Goal: Task Accomplishment & Management: Complete application form

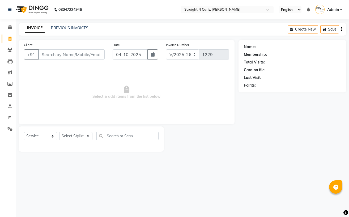
select select "7039"
select select "service"
click at [10, 117] on icon at bounding box center [10, 118] width 4 height 4
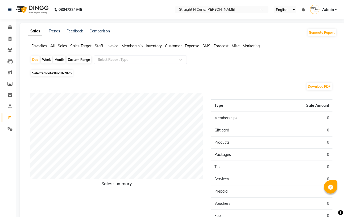
click at [57, 61] on div "Month" at bounding box center [59, 59] width 12 height 7
select select "10"
select select "2025"
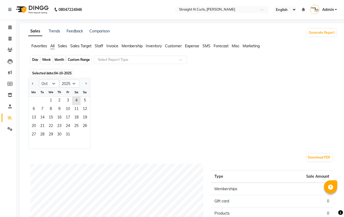
click at [57, 61] on div "Month" at bounding box center [59, 59] width 12 height 7
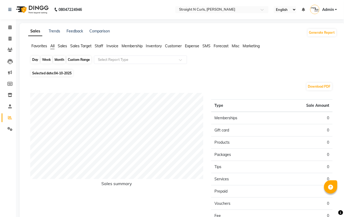
click at [62, 60] on div "Month" at bounding box center [59, 59] width 12 height 7
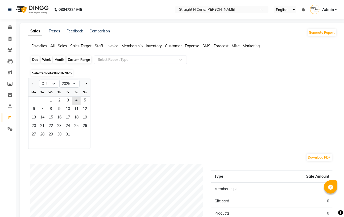
click at [62, 60] on div "Month" at bounding box center [59, 59] width 12 height 7
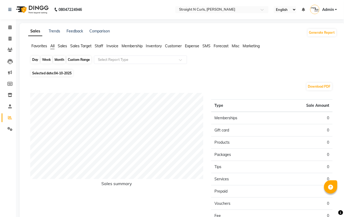
click at [62, 60] on div "Month" at bounding box center [59, 59] width 12 height 7
select select "10"
select select "2025"
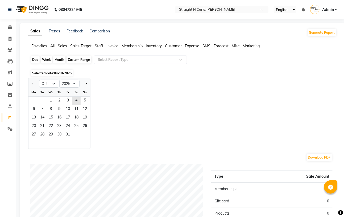
click at [62, 60] on div "Month" at bounding box center [59, 59] width 12 height 7
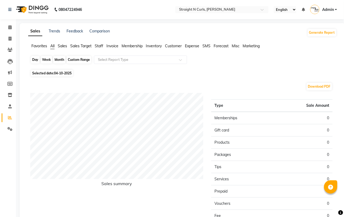
click at [62, 60] on div "Month" at bounding box center [59, 59] width 12 height 7
select select "10"
select select "2025"
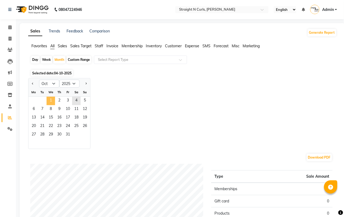
drag, startPoint x: 50, startPoint y: 101, endPoint x: 53, endPoint y: 98, distance: 4.1
click at [50, 100] on span "1" at bounding box center [51, 101] width 9 height 9
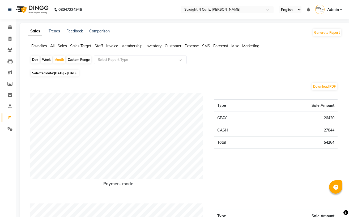
select select "7039"
select select "service"
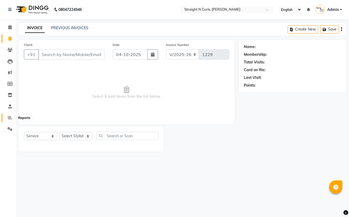
click at [10, 115] on link "Reports" at bounding box center [8, 118] width 13 height 9
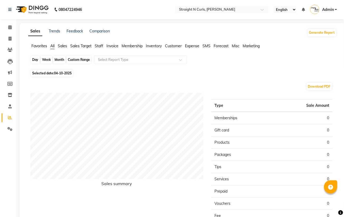
click at [38, 58] on div "Day" at bounding box center [35, 59] width 9 height 7
select select "10"
select select "2025"
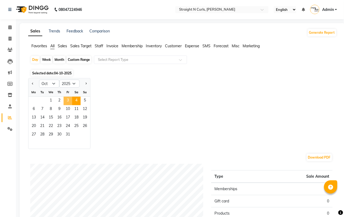
click at [69, 99] on span "3" at bounding box center [68, 101] width 9 height 9
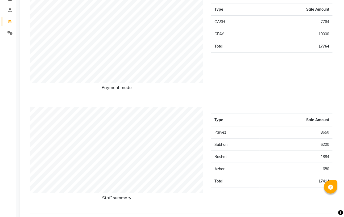
scroll to position [106, 0]
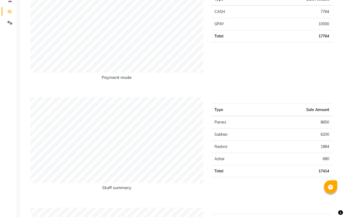
select select "service"
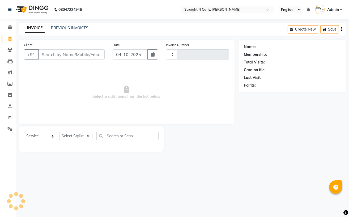
type input "1229"
select select "7039"
click at [82, 138] on select "Select Stylist Avinash Azhar Gautam Kamboj Mohini Paras Kamboj parvez pooja raw…" at bounding box center [75, 136] width 33 height 8
select select "61431"
click at [59, 132] on select "Select Stylist Avinash Azhar Gautam Kamboj Mohini Paras Kamboj parvez pooja raw…" at bounding box center [75, 136] width 33 height 8
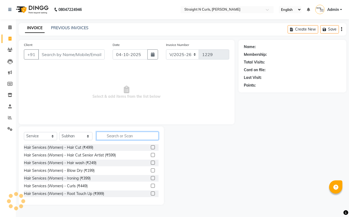
click at [120, 140] on input "text" at bounding box center [128, 136] width 62 height 8
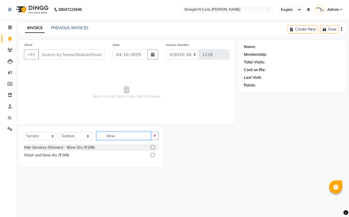
type input "blow"
click at [154, 147] on label at bounding box center [153, 147] width 4 height 4
click at [154, 147] on input "checkbox" at bounding box center [152, 147] width 3 height 3
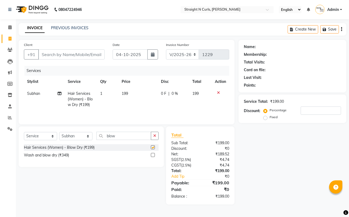
checkbox input "false"
click at [127, 93] on span "199" at bounding box center [125, 93] width 6 height 5
select select "61431"
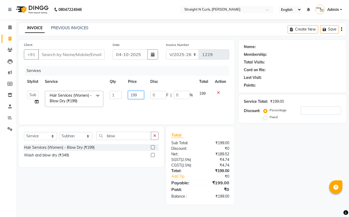
click at [137, 95] on input "199" at bounding box center [136, 95] width 16 height 8
type input "1"
type input "200"
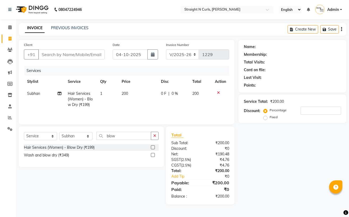
click at [171, 109] on td "0 F | 0 %" at bounding box center [173, 99] width 31 height 23
select select "61431"
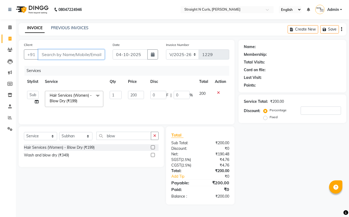
click at [69, 53] on input "Client" at bounding box center [71, 54] width 66 height 10
type input "8"
type input "0"
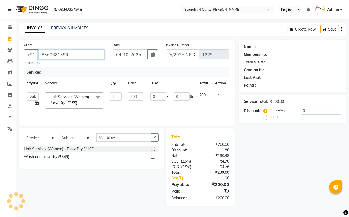
click at [87, 55] on input "8360681399" at bounding box center [71, 54] width 66 height 10
click at [77, 52] on input "8360681399" at bounding box center [71, 54] width 66 height 10
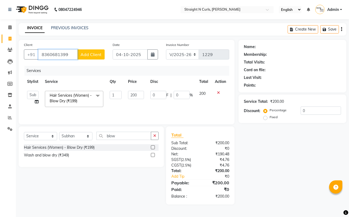
type input "8360681399"
click at [94, 54] on span "Add Client" at bounding box center [91, 54] width 21 height 5
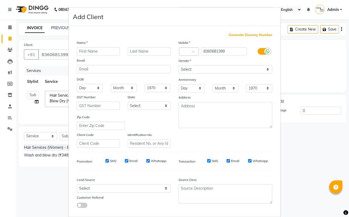
click at [102, 53] on input "text" at bounding box center [98, 51] width 43 height 8
type input "komal"
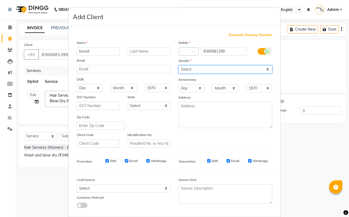
click at [196, 70] on select "Select Male Female Other Prefer Not To Say" at bounding box center [226, 69] width 94 height 8
select select "female"
click at [179, 66] on select "Select Male Female Other Prefer Not To Say" at bounding box center [226, 69] width 94 height 8
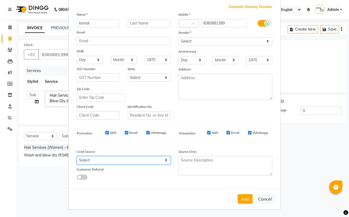
click at [106, 158] on select "Select Walk-in Referral Internet Friend Word of Mouth Advertisement Facebook Ju…" at bounding box center [124, 160] width 94 height 8
select select "48863"
click at [77, 156] on select "Select Walk-in Referral Internet Friend Word of Mouth Advertisement Facebook Ju…" at bounding box center [124, 160] width 94 height 8
click at [246, 200] on button "Add" at bounding box center [245, 199] width 15 height 10
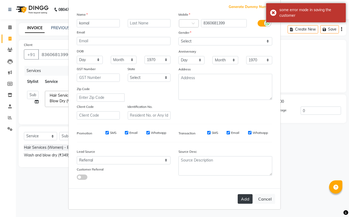
click at [241, 199] on button "Add" at bounding box center [245, 199] width 15 height 10
click at [303, 166] on ngb-modal-window "Add Client Generate Dummy Number Name komal Email DOB Day 01 02 03 04 05 06 07 …" at bounding box center [174, 108] width 349 height 217
click at [270, 201] on button "Cancel" at bounding box center [265, 199] width 20 height 10
select select
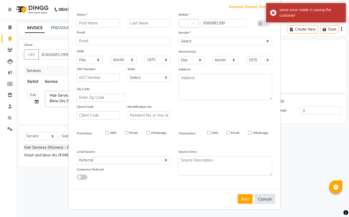
select select
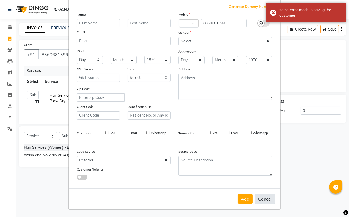
checkbox input "false"
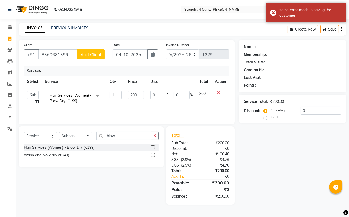
click at [96, 55] on span "Add Client" at bounding box center [91, 54] width 21 height 5
select select "48863"
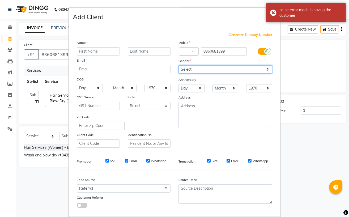
click at [203, 70] on select "Select Male Female Other Prefer Not To Say" at bounding box center [226, 69] width 94 height 8
select select "female"
click at [179, 66] on select "Select Male Female Other Prefer Not To Say" at bounding box center [226, 69] width 94 height 8
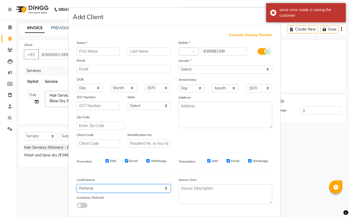
click at [127, 188] on select "Select Walk-in Referral Internet Friend Word of Mouth Advertisement Facebook Ju…" at bounding box center [124, 189] width 94 height 8
select select "48862"
click at [77, 186] on select "Select Walk-in Referral Internet Friend Word of Mouth Advertisement Facebook Ju…" at bounding box center [124, 189] width 94 height 8
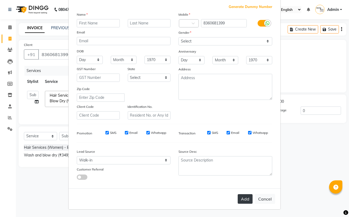
click at [250, 198] on button "Add" at bounding box center [245, 199] width 15 height 10
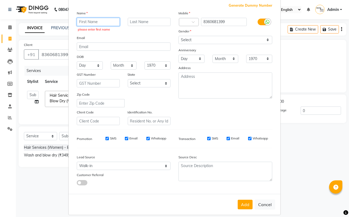
click at [109, 24] on input "text" at bounding box center [98, 22] width 43 height 8
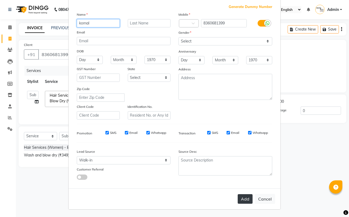
type input "komal"
click at [244, 200] on button "Add" at bounding box center [245, 199] width 15 height 10
click at [263, 199] on button "Cancel" at bounding box center [265, 199] width 20 height 10
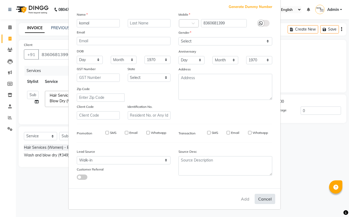
select select
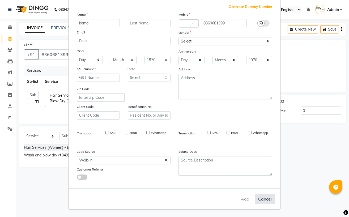
select select
checkbox input "false"
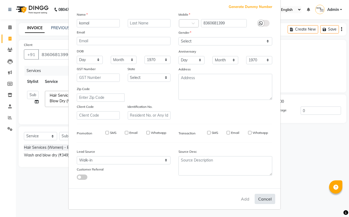
checkbox input "false"
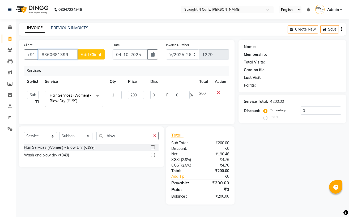
click at [68, 55] on input "8360681399" at bounding box center [57, 54] width 39 height 10
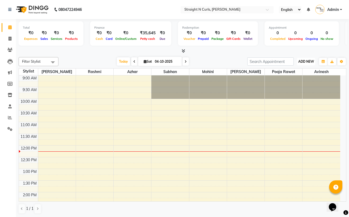
click at [310, 62] on span "ADD NEW" at bounding box center [307, 62] width 16 height 4
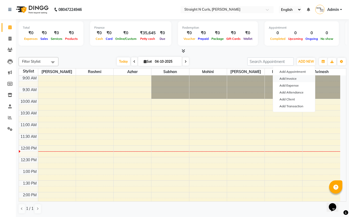
click at [301, 78] on link "Add Invoice" at bounding box center [294, 78] width 42 height 7
select select "service"
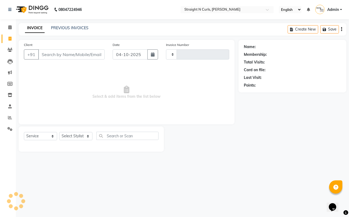
click at [72, 56] on input "Client" at bounding box center [71, 54] width 66 height 10
drag, startPoint x: 92, startPoint y: 55, endPoint x: 70, endPoint y: 55, distance: 22.6
click at [70, 55] on input "83606813998360681399" at bounding box center [71, 54] width 66 height 10
click at [68, 55] on input "83606813998360681399" at bounding box center [71, 54] width 66 height 10
drag, startPoint x: 67, startPoint y: 54, endPoint x: 92, endPoint y: 57, distance: 25.5
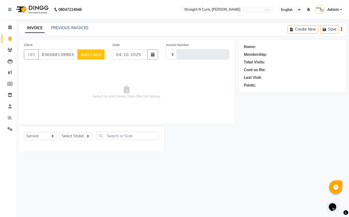
click at [92, 57] on div "[PHONE_NUMBER] Add Client" at bounding box center [64, 54] width 81 height 10
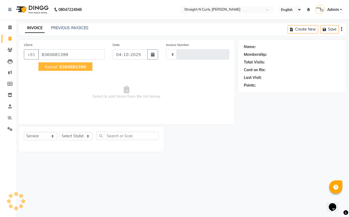
type input "8360681399"
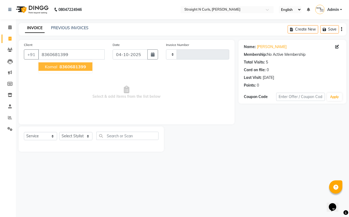
click at [67, 69] on span "8360681399" at bounding box center [73, 66] width 27 height 5
click at [71, 135] on select "Select Stylist" at bounding box center [75, 136] width 33 height 8
click at [77, 135] on select "Select Stylist" at bounding box center [75, 136] width 33 height 8
click at [75, 135] on select "Select Stylist" at bounding box center [75, 136] width 33 height 8
click at [82, 163] on div "08047224946 Select Location × Straight N Curls, [PERSON_NAME] English ENGLISH E…" at bounding box center [174, 108] width 349 height 217
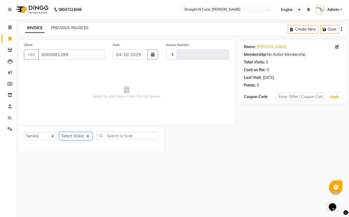
click at [73, 133] on select "Select Stylist" at bounding box center [75, 136] width 33 height 8
drag, startPoint x: 91, startPoint y: 164, endPoint x: 72, endPoint y: 137, distance: 32.9
click at [91, 162] on div "08047224946 Select Location × Straight N Curls, Rajendra Nagar English ENGLISH …" at bounding box center [174, 108] width 349 height 217
click at [70, 134] on select "Select Stylist" at bounding box center [75, 136] width 33 height 8
click at [79, 159] on main "INVOICE PREVIOUS INVOICES Create New Save Client +91 8360681399 Date 04-10-2025…" at bounding box center [183, 91] width 334 height 137
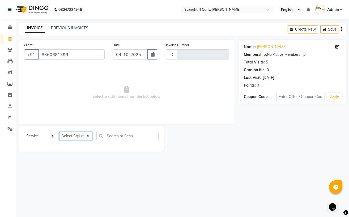
click at [83, 139] on select "Select Stylist" at bounding box center [75, 136] width 33 height 8
drag, startPoint x: 91, startPoint y: 159, endPoint x: 73, endPoint y: 143, distance: 24.9
click at [91, 159] on main "INVOICE PREVIOUS INVOICES Create New Save Client +91 8360681399 Date 04-10-2025…" at bounding box center [183, 91] width 334 height 137
click at [64, 133] on select "Select Stylist" at bounding box center [75, 136] width 33 height 8
click at [66, 133] on select "Select Stylist" at bounding box center [75, 136] width 33 height 8
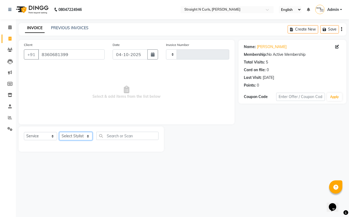
click at [66, 133] on select "Select Stylist" at bounding box center [75, 136] width 33 height 8
click at [74, 136] on select "Select Stylist" at bounding box center [75, 136] width 33 height 8
click at [82, 169] on div "08047224946 Select Location × Straight N Curls, Rajendra Nagar English ENGLISH …" at bounding box center [174, 108] width 349 height 217
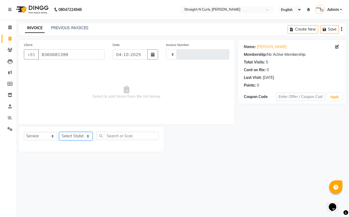
click at [78, 138] on select "Select Stylist" at bounding box center [75, 136] width 33 height 8
click at [59, 132] on select "Select Stylist" at bounding box center [75, 136] width 33 height 8
click at [79, 133] on select "Select Stylist" at bounding box center [75, 136] width 33 height 8
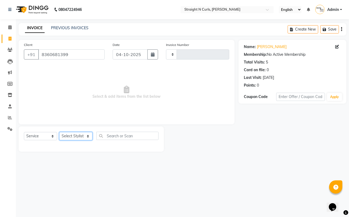
click at [85, 134] on select "Select Stylist" at bounding box center [75, 136] width 33 height 8
click at [81, 159] on main "INVOICE PREVIOUS INVOICES Create New Save Client +91 8360681399 Date 04-10-2025…" at bounding box center [183, 91] width 334 height 137
click at [121, 131] on div "Select Service Product Membership Package Voucher Prepaid Gift Card Select Styl…" at bounding box center [91, 139] width 145 height 25
click at [77, 139] on select "Select Stylist" at bounding box center [75, 136] width 33 height 8
click at [86, 165] on div "08047224946 Select Location × Straight N Curls, Rajendra Nagar English ENGLISH …" at bounding box center [174, 108] width 349 height 217
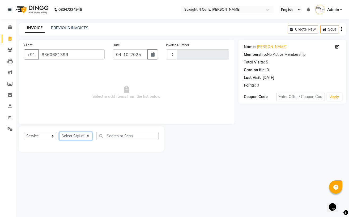
click at [76, 136] on select "Select Stylist" at bounding box center [75, 136] width 33 height 8
click at [88, 174] on div "08047224946 Select Location × Straight N Curls, Rajendra Nagar English ENGLISH …" at bounding box center [174, 108] width 349 height 217
click at [74, 138] on select "Select Stylist" at bounding box center [75, 136] width 33 height 8
click at [78, 133] on select "Select Stylist" at bounding box center [75, 136] width 33 height 8
click at [77, 134] on select "Select Stylist" at bounding box center [75, 136] width 33 height 8
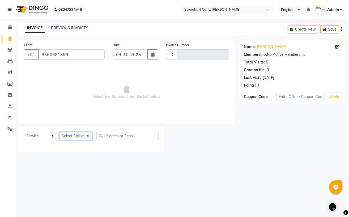
click at [77, 134] on select "Select Stylist" at bounding box center [75, 136] width 33 height 8
click at [79, 139] on select "Select Stylist" at bounding box center [75, 136] width 33 height 8
drag, startPoint x: 84, startPoint y: 170, endPoint x: 81, endPoint y: 164, distance: 6.9
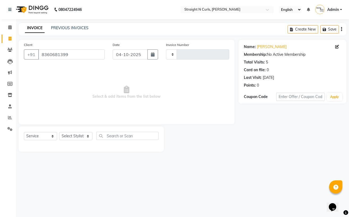
click at [84, 170] on div "08047224946 Select Location × Straight N Curls, Rajendra Nagar English ENGLISH …" at bounding box center [174, 108] width 349 height 217
click at [76, 135] on select "Select Stylist" at bounding box center [75, 136] width 33 height 8
click at [81, 169] on div "08047224946 Select Location × Straight N Curls, Rajendra Nagar English ENGLISH …" at bounding box center [174, 108] width 349 height 217
click at [70, 138] on select "Select Stylist" at bounding box center [75, 136] width 33 height 8
click at [102, 174] on div "08047224946 Select Location × Straight N Curls, Rajendra Nagar English ENGLISH …" at bounding box center [174, 108] width 349 height 217
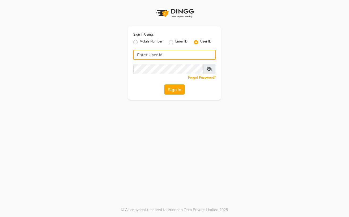
type input "Straight N Curls"
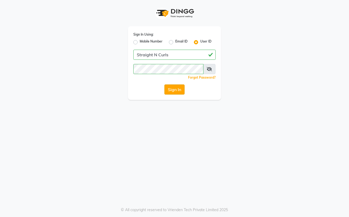
click at [178, 88] on button "Sign In" at bounding box center [175, 90] width 20 height 10
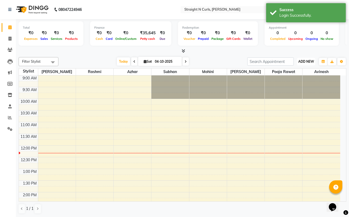
click at [305, 59] on button "ADD NEW Toggle Dropdown" at bounding box center [306, 61] width 18 height 7
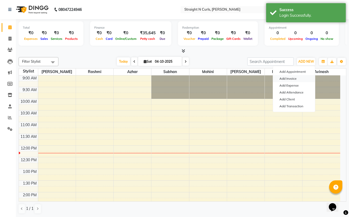
click at [300, 77] on link "Add Invoice" at bounding box center [294, 78] width 42 height 7
select select "service"
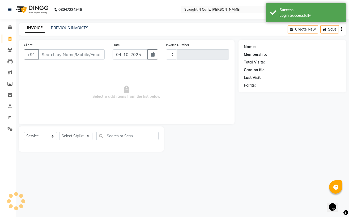
click at [71, 54] on input "Client" at bounding box center [71, 54] width 66 height 10
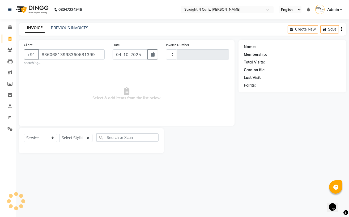
drag, startPoint x: 66, startPoint y: 55, endPoint x: 93, endPoint y: 54, distance: 26.1
click at [93, 54] on input "83606813998360681399" at bounding box center [71, 54] width 66 height 10
type input "8360681399"
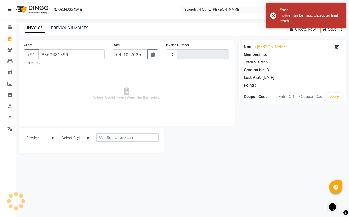
type input "1229"
select select "7039"
click at [71, 140] on select "Select Stylist" at bounding box center [75, 138] width 33 height 8
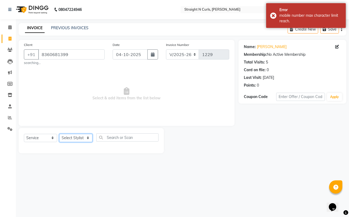
select select "61431"
click at [59, 134] on select "Select Stylist Avinash Azhar Gautam Kamboj Mohini Paras Kamboj parvez pooja raw…" at bounding box center [75, 138] width 33 height 8
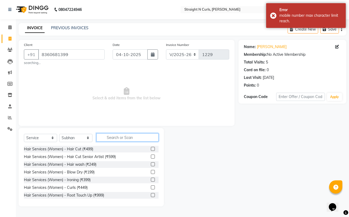
click at [116, 138] on input "text" at bounding box center [128, 138] width 62 height 8
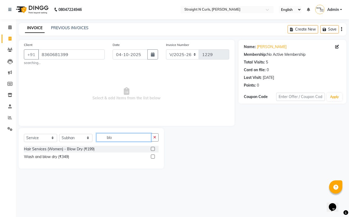
type input "blo"
click at [152, 148] on label at bounding box center [153, 149] width 4 height 4
click at [152, 148] on input "checkbox" at bounding box center [152, 149] width 3 height 3
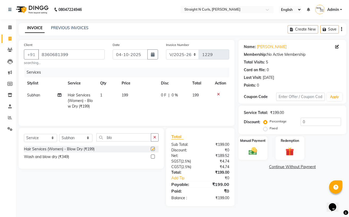
checkbox input "false"
click at [138, 93] on td "199" at bounding box center [138, 100] width 39 height 23
select select "61431"
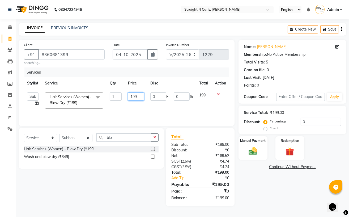
click at [143, 99] on input "199" at bounding box center [136, 97] width 16 height 8
type input "1"
type input "200"
click at [171, 107] on td "0 F | 0 %" at bounding box center [171, 100] width 49 height 23
select select "61431"
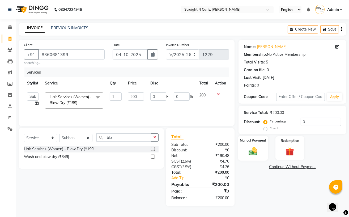
drag, startPoint x: 259, startPoint y: 149, endPoint x: 265, endPoint y: 155, distance: 8.3
click at [259, 149] on img at bounding box center [253, 151] width 14 height 10
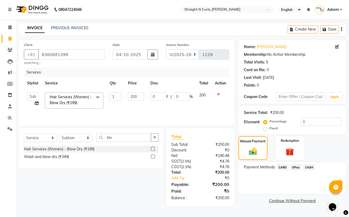
click at [296, 168] on span "GPay" at bounding box center [296, 167] width 11 height 6
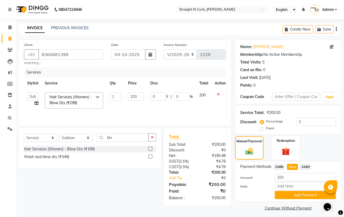
scroll to position [3, 0]
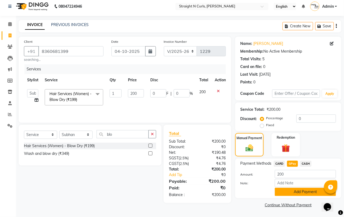
click at [300, 194] on button "Add Payment" at bounding box center [305, 192] width 61 height 8
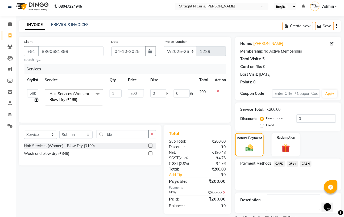
scroll to position [26, 0]
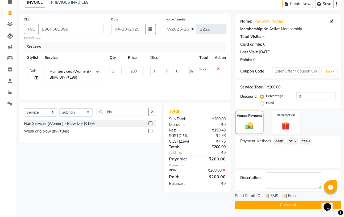
click at [270, 205] on button "Checkout" at bounding box center [288, 205] width 106 height 8
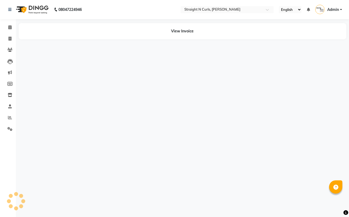
select select "en"
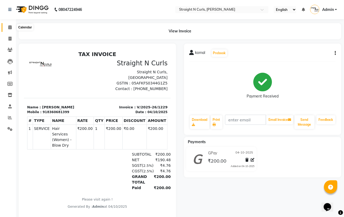
click at [12, 26] on span at bounding box center [9, 27] width 9 height 6
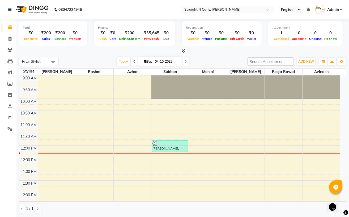
click at [88, 54] on div "Total ₹0 Expenses ₹200 Sales ₹200 Services ₹0 Products Finance ₹0 Cash ₹0 Card …" at bounding box center [183, 118] width 334 height 198
click at [12, 28] on span at bounding box center [9, 27] width 9 height 6
click at [84, 53] on div at bounding box center [183, 51] width 328 height 6
click at [302, 59] on button "ADD NEW Toggle Dropdown" at bounding box center [306, 61] width 18 height 7
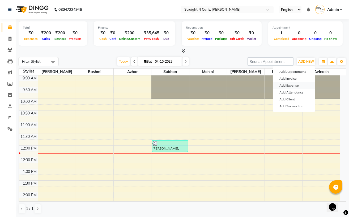
click at [292, 85] on link "Add Expense" at bounding box center [294, 85] width 42 height 7
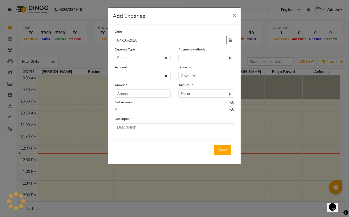
select select "1"
select select "6102"
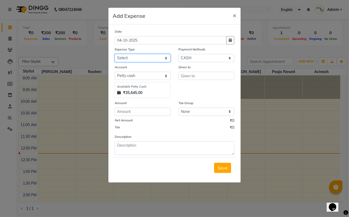
click at [129, 60] on select "Select Advance Salary Cash transfer to bank Client Snacks Electricity Fuel Ince…" at bounding box center [143, 58] width 56 height 8
select select "18826"
click at [115, 55] on select "Select Advance Salary Cash transfer to bank Client Snacks Electricity Fuel Ince…" at bounding box center [143, 58] width 56 height 8
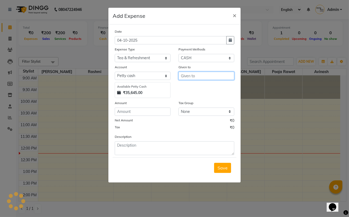
click at [201, 76] on input "text" at bounding box center [207, 76] width 56 height 8
type input "milk"
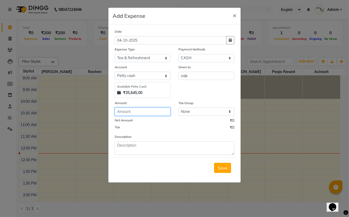
click at [157, 115] on input "number" at bounding box center [143, 112] width 56 height 8
type input "105"
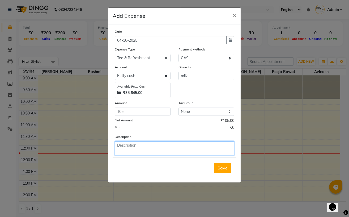
click at [155, 150] on textarea at bounding box center [175, 148] width 120 height 14
type textarea "m"
type textarea "staff milk"
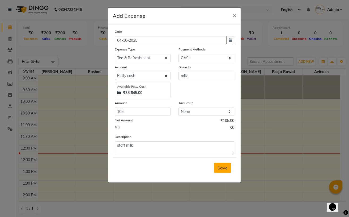
click at [226, 171] on span "Save" at bounding box center [223, 167] width 10 height 5
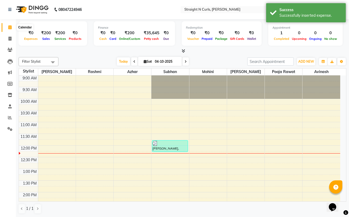
click at [9, 28] on icon at bounding box center [9, 27] width 3 height 4
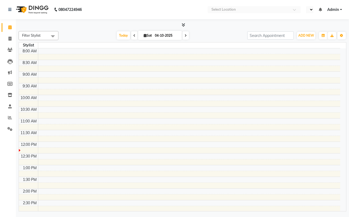
select select "en"
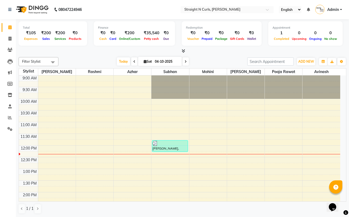
click at [88, 52] on div at bounding box center [183, 51] width 328 height 6
click at [208, 55] on div "Filter Stylist Select All [PERSON_NAME] [PERSON_NAME] [PERSON_NAME] pooja rawat…" at bounding box center [183, 135] width 328 height 161
click at [10, 129] on icon at bounding box center [9, 129] width 5 height 4
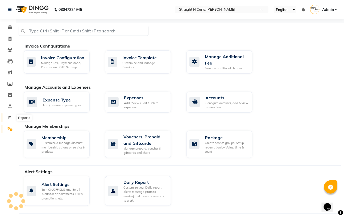
click at [8, 116] on icon at bounding box center [10, 118] width 4 height 4
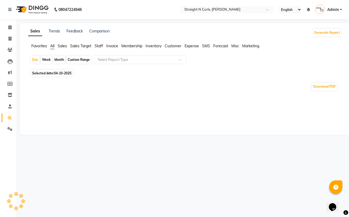
click at [191, 44] on span "Expense" at bounding box center [192, 46] width 14 height 5
click at [84, 59] on div "Custom Range" at bounding box center [78, 59] width 25 height 7
select select "10"
select select "2025"
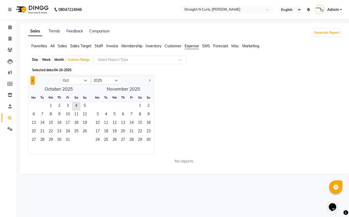
click at [33, 79] on button "Previous month" at bounding box center [33, 80] width 4 height 9
select select "9"
click at [35, 106] on span "1" at bounding box center [34, 106] width 9 height 9
click at [43, 140] on span "30" at bounding box center [42, 140] width 9 height 9
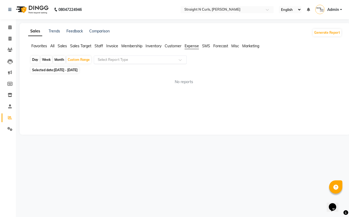
click at [136, 59] on input "text" at bounding box center [135, 59] width 77 height 5
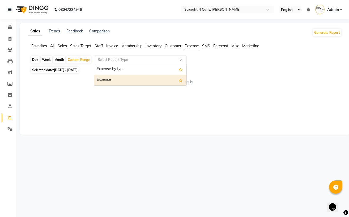
click at [130, 78] on div "Expense" at bounding box center [140, 80] width 93 height 11
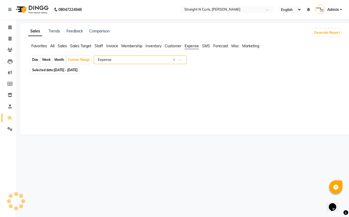
select select "full_report"
select select "pdf"
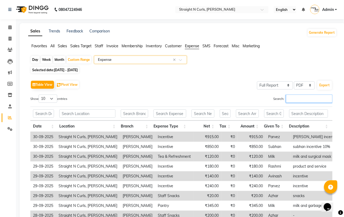
click at [297, 95] on input "Search:" at bounding box center [309, 99] width 47 height 8
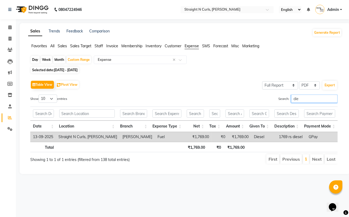
type input "die"
click at [178, 85] on div "Table View Pivot View Select Full Report Filtered Report Select CSV PDF Export" at bounding box center [184, 84] width 308 height 11
click at [12, 29] on span at bounding box center [9, 27] width 9 height 6
